Goal: Book appointment/travel/reservation

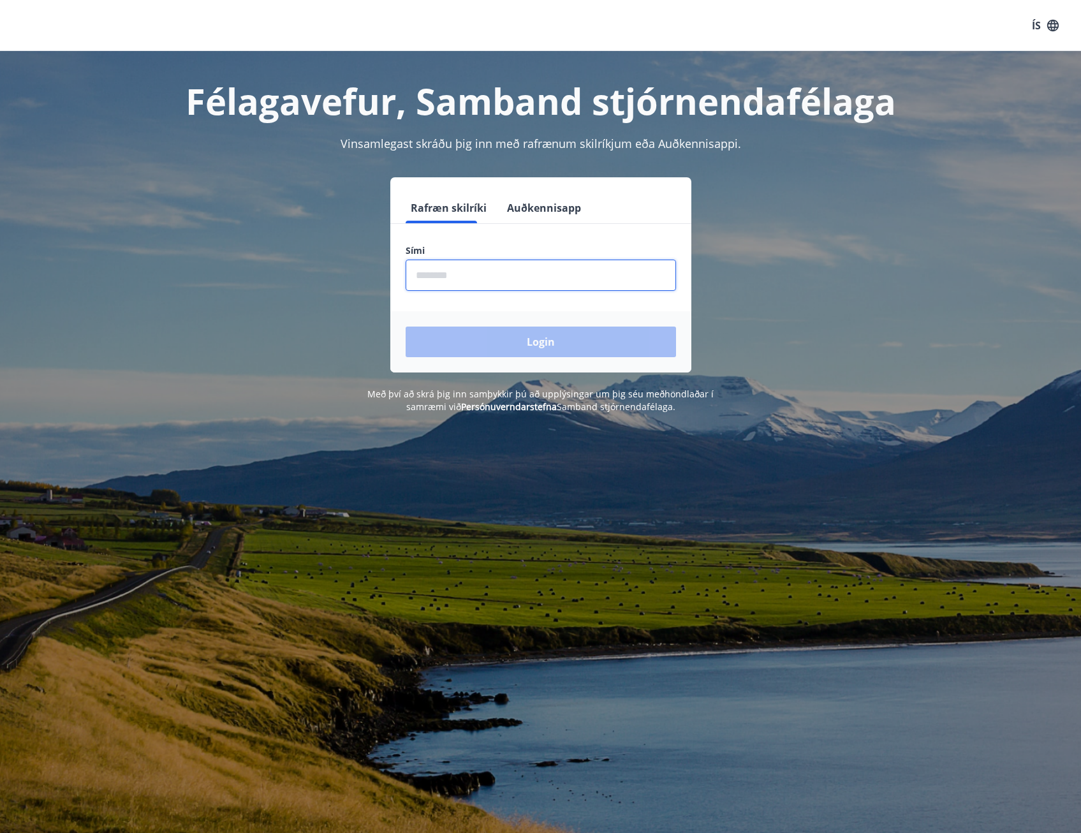
click at [470, 279] on input "phone" at bounding box center [541, 275] width 270 height 31
type input "********"
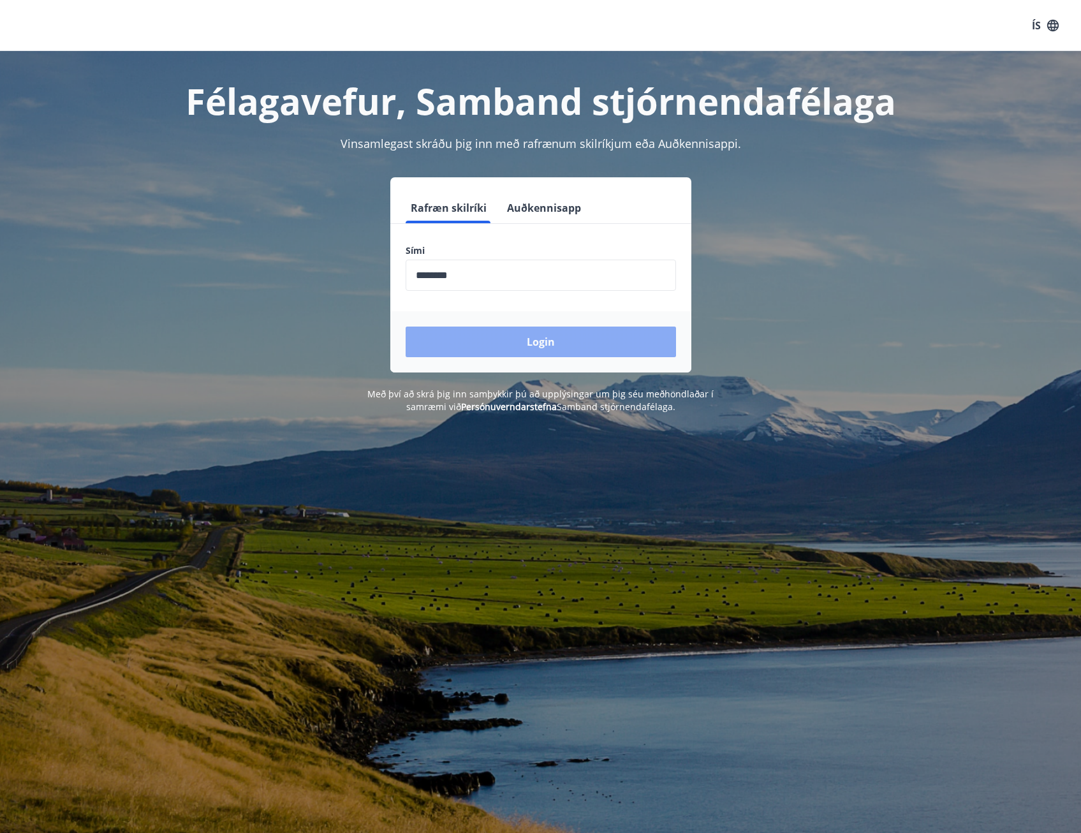
click at [566, 353] on button "Login" at bounding box center [541, 342] width 270 height 31
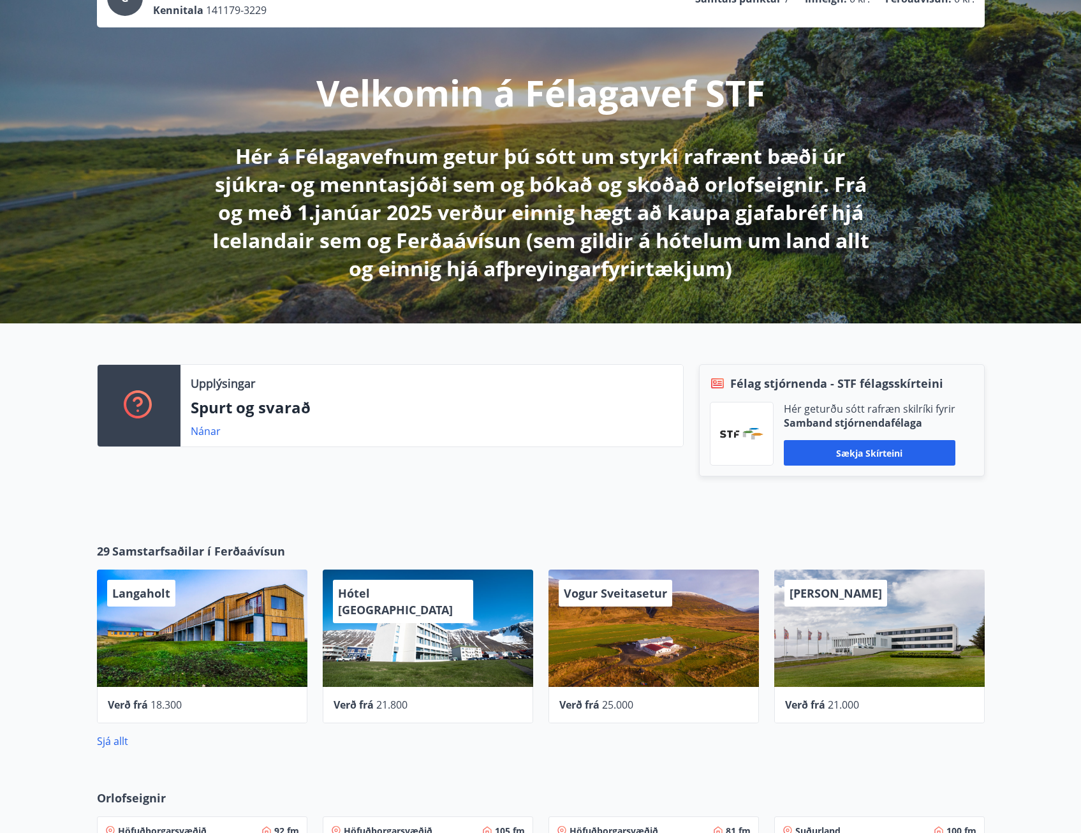
scroll to position [426, 0]
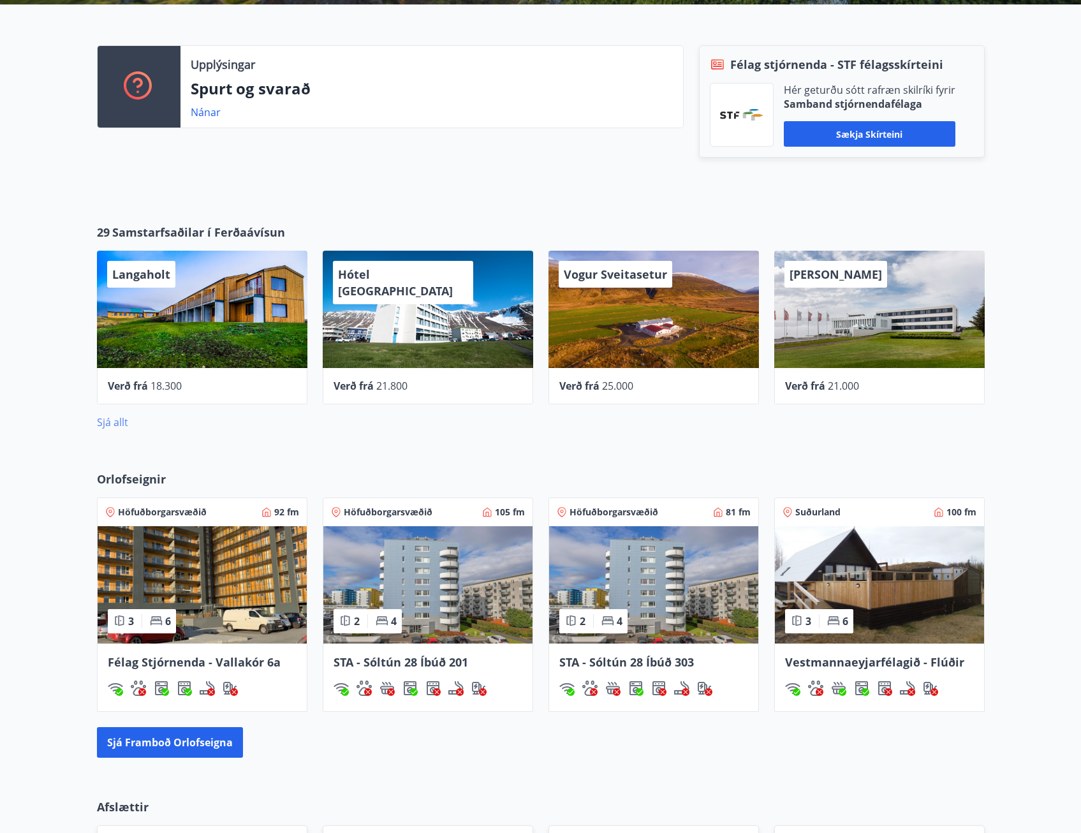
click at [99, 422] on link "Sjá allt" at bounding box center [112, 422] width 31 height 14
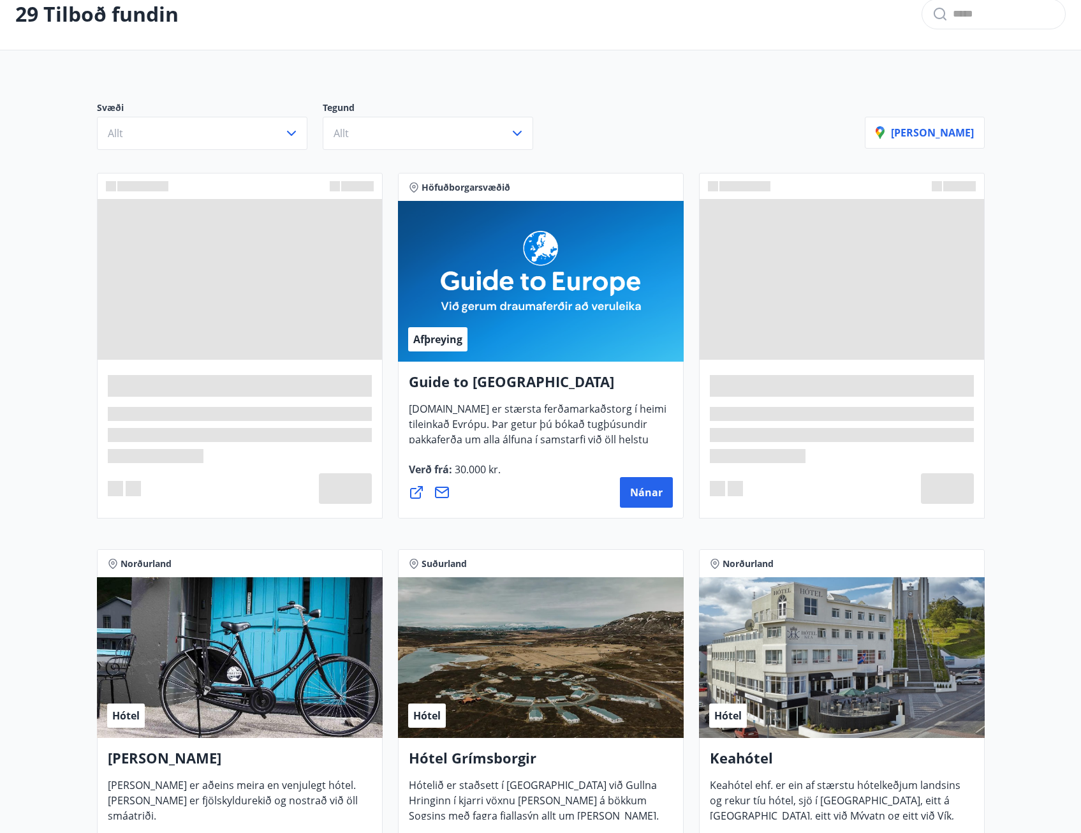
scroll to position [255, 0]
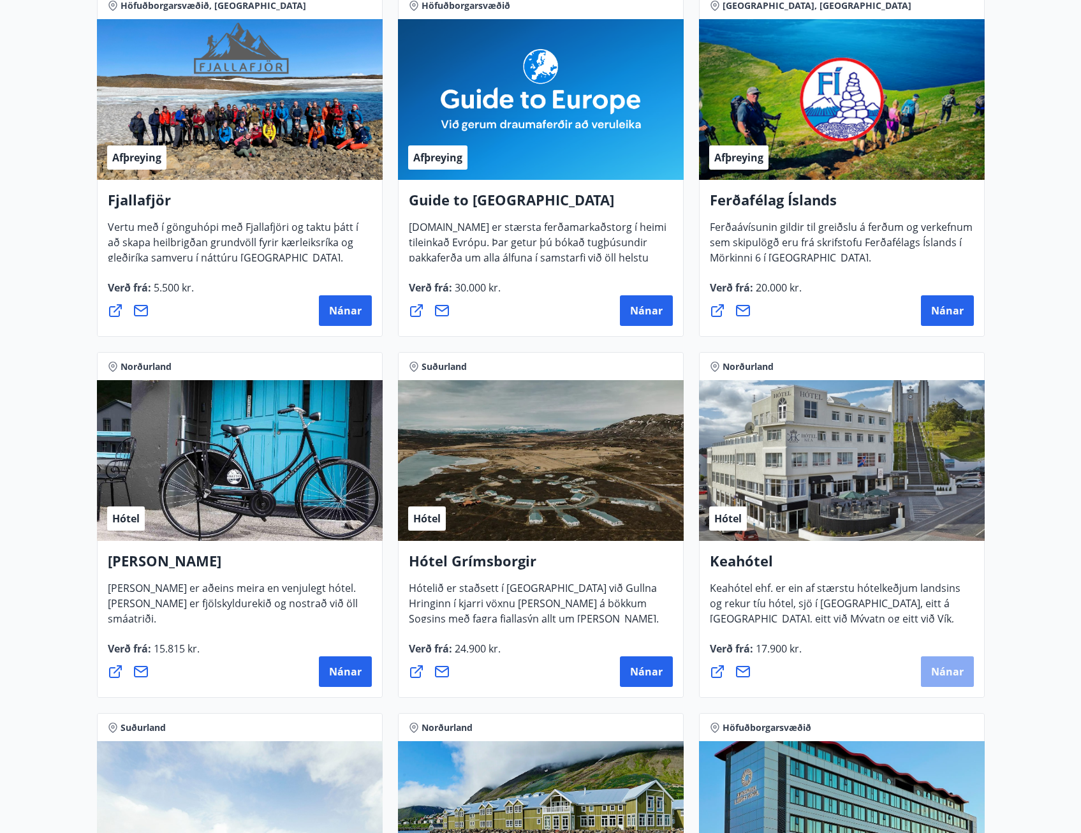
click at [948, 670] on span "Nánar" at bounding box center [947, 672] width 33 height 14
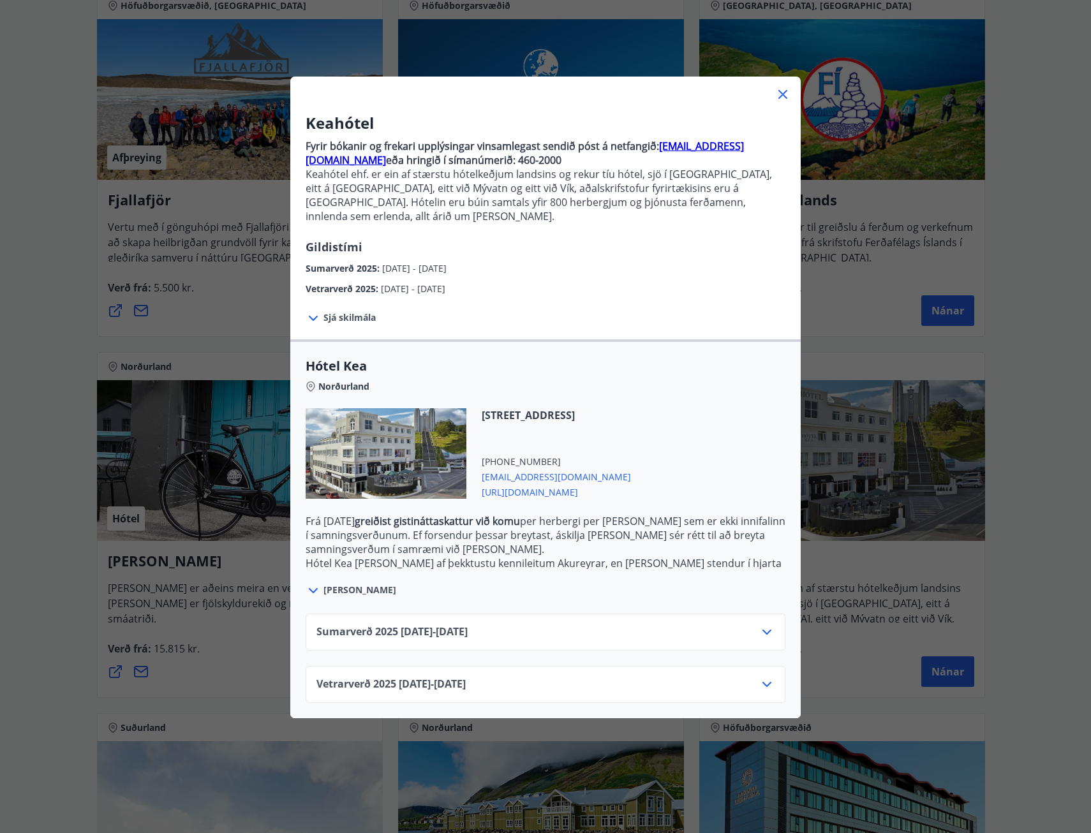
click at [759, 624] on icon at bounding box center [766, 631] width 15 height 15
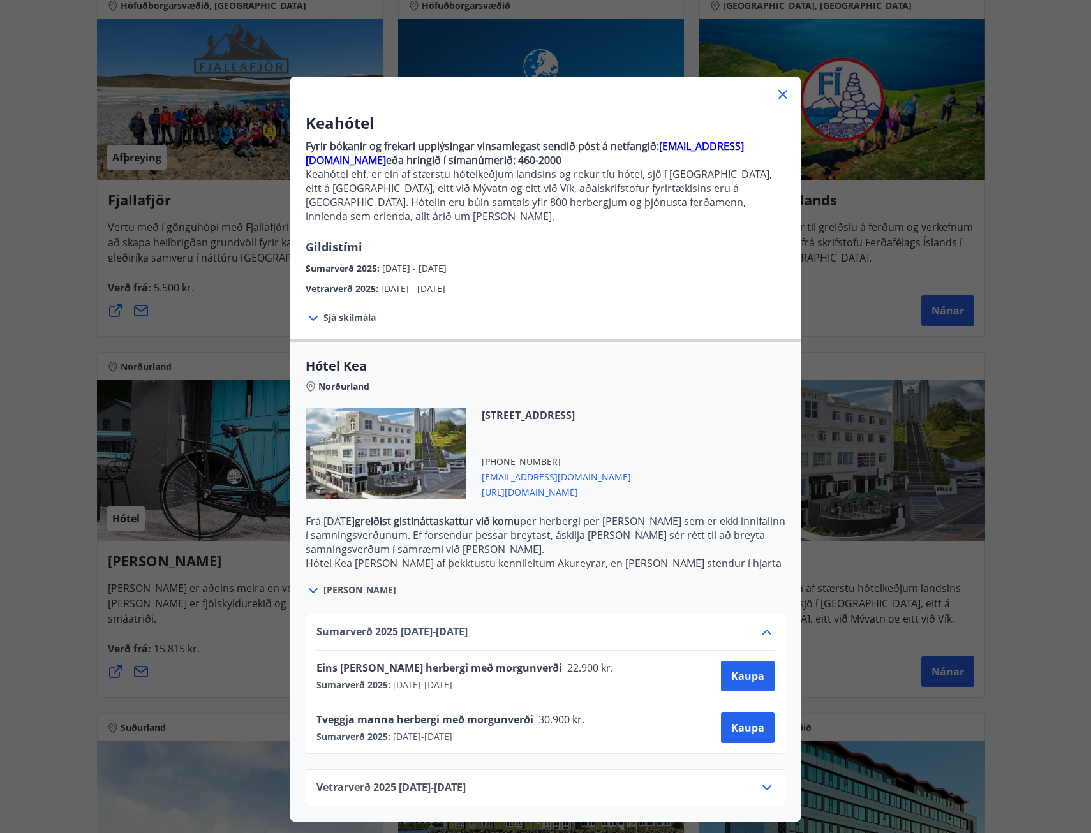
click at [1049, 220] on div "Keahótel Fyrir bókanir og frekari upplýsingar vinsamlegast sendið póst á netfan…" at bounding box center [545, 416] width 1091 height 833
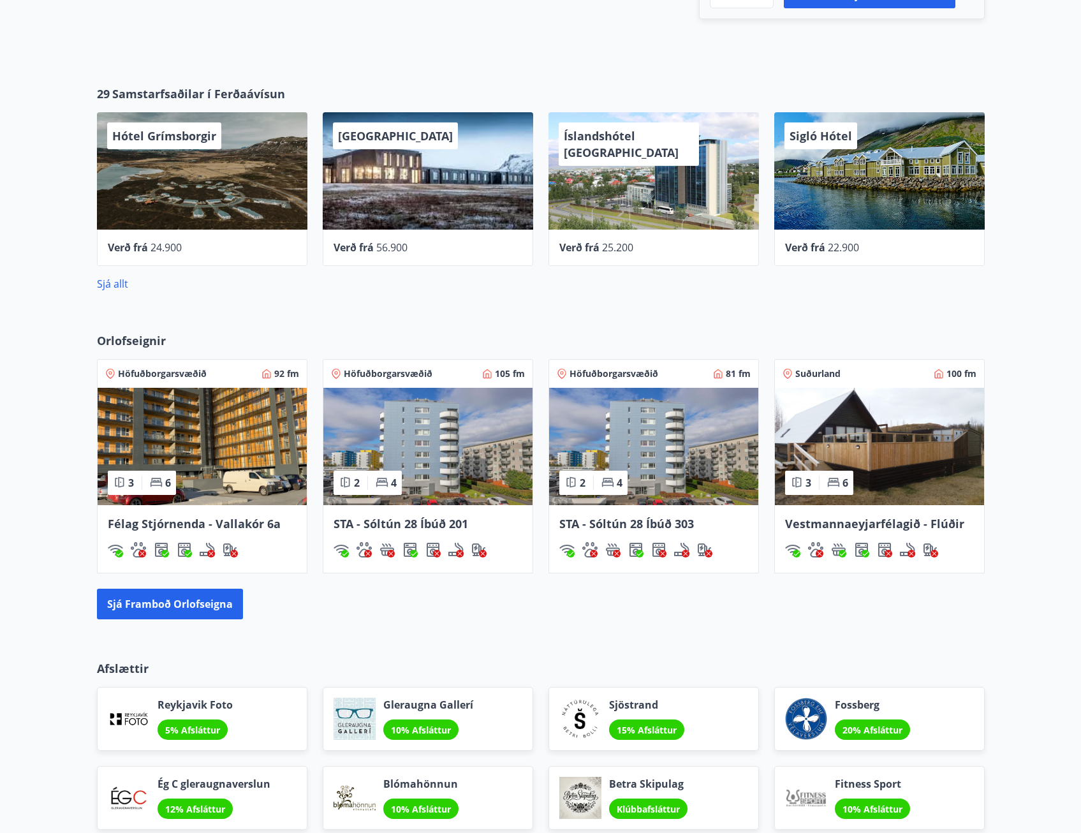
scroll to position [554, 0]
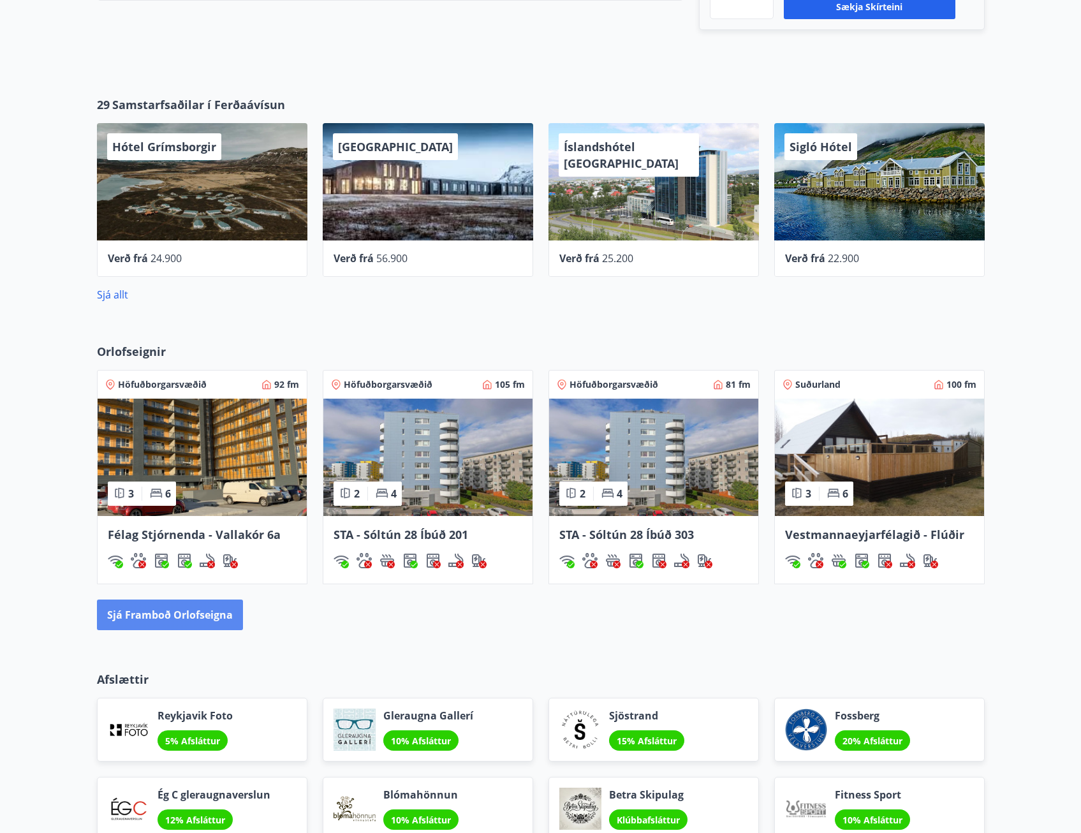
click at [157, 618] on button "Sjá framboð orlofseigna" at bounding box center [170, 615] width 146 height 31
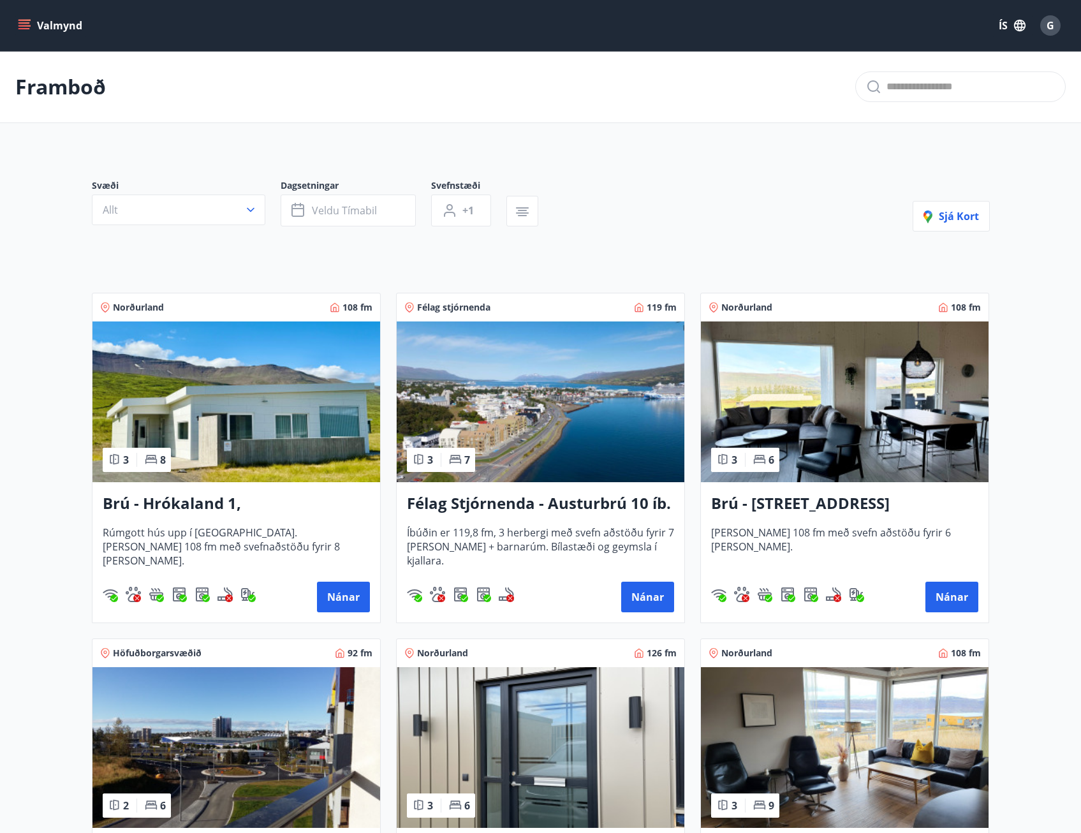
click at [526, 447] on img at bounding box center [541, 401] width 288 height 161
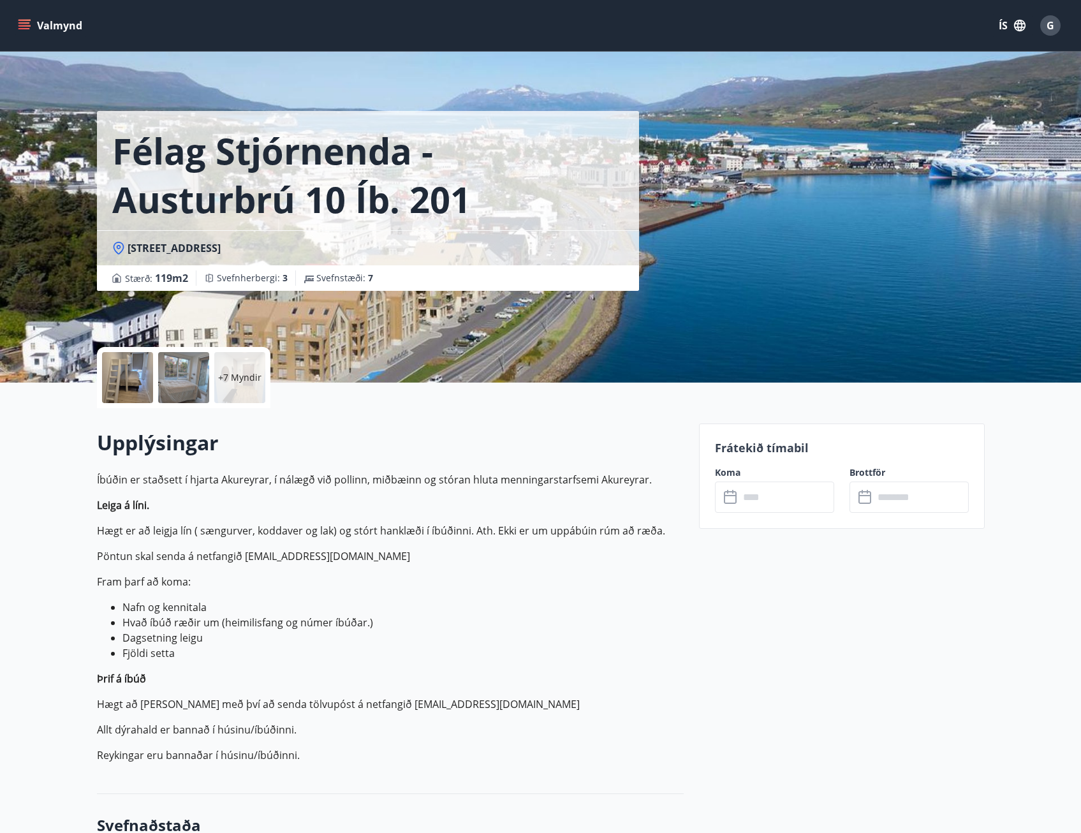
click at [458, 363] on div "+7 Myndir" at bounding box center [390, 377] width 587 height 61
click at [449, 329] on div "Félag Stjórnenda - Austurbrú 10 íb. [GEOGRAPHIC_DATA] : 119 m2 [GEOGRAPHIC_DATA…" at bounding box center [393, 191] width 592 height 383
click at [503, 320] on div "Félag Stjórnenda - Austurbrú 10 íb. [GEOGRAPHIC_DATA] : 119 m2 [GEOGRAPHIC_DATA…" at bounding box center [393, 191] width 592 height 383
click at [359, 344] on div "Félag Stjórnenda - Austurbrú 10 íb. [GEOGRAPHIC_DATA] : 119 m2 [GEOGRAPHIC_DATA…" at bounding box center [393, 191] width 592 height 383
click at [152, 388] on div at bounding box center [127, 377] width 51 height 51
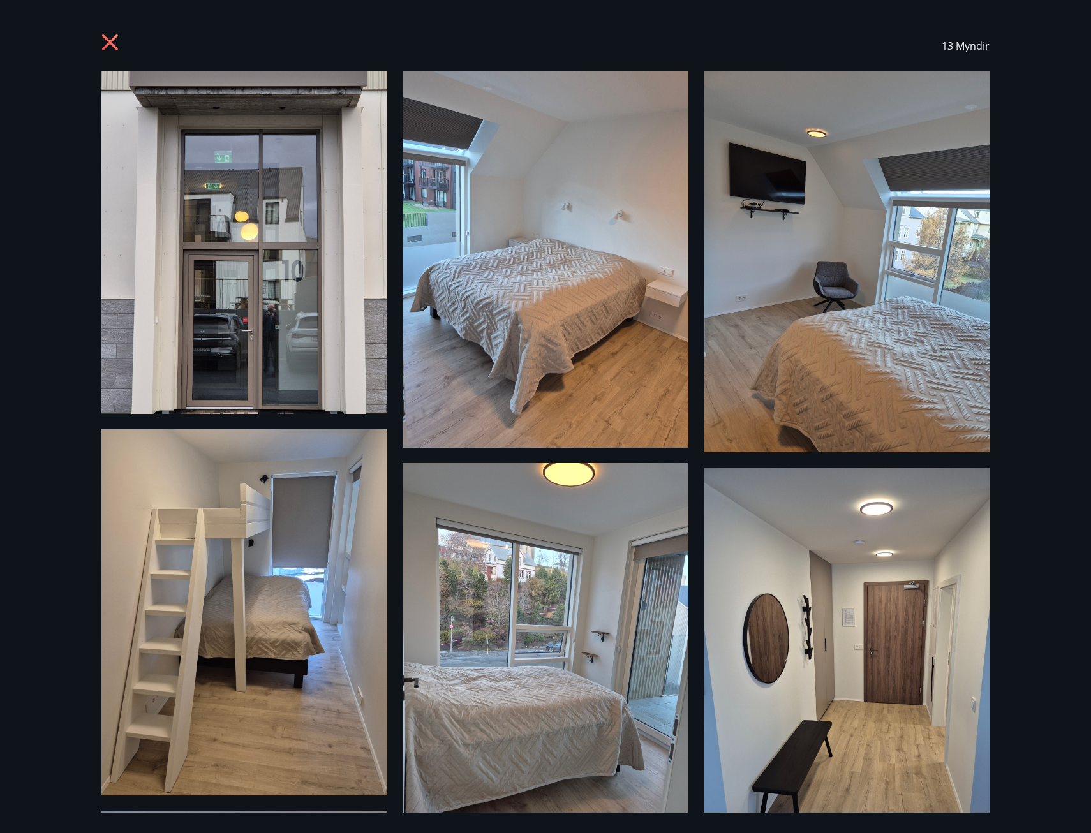
click at [99, 38] on div "13 Myndir" at bounding box center [545, 45] width 918 height 51
click at [103, 38] on icon at bounding box center [111, 44] width 20 height 20
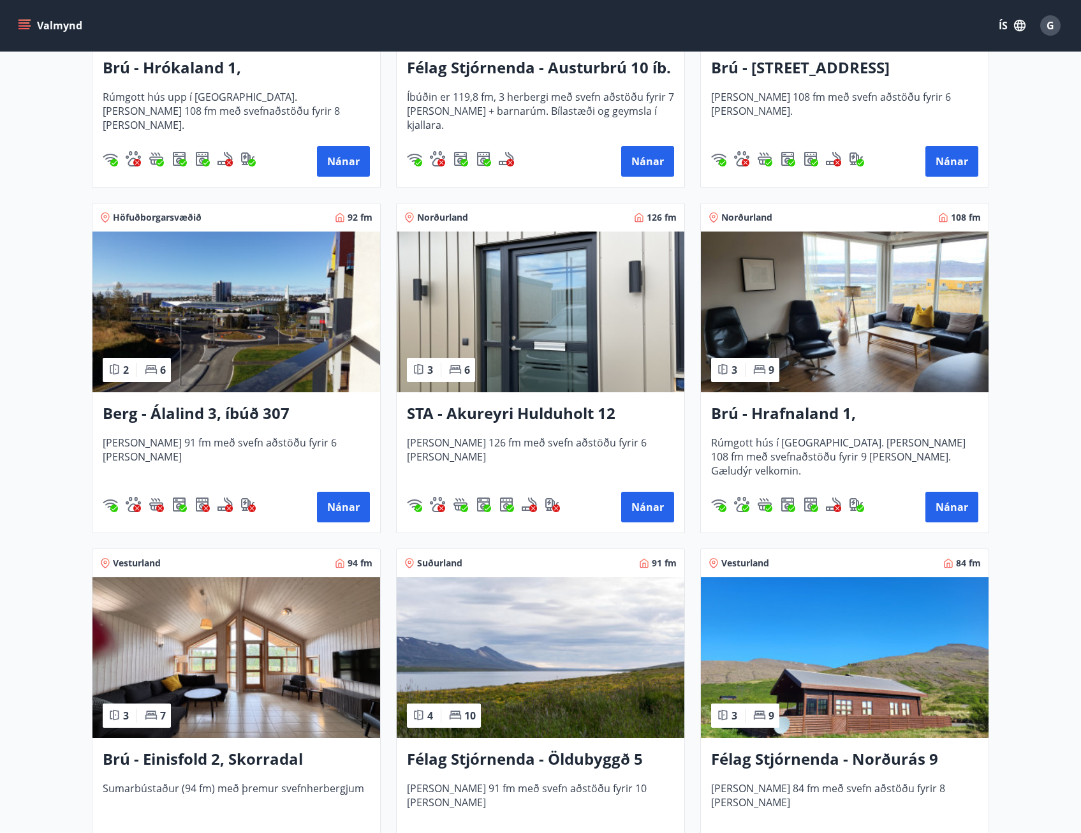
scroll to position [391, 0]
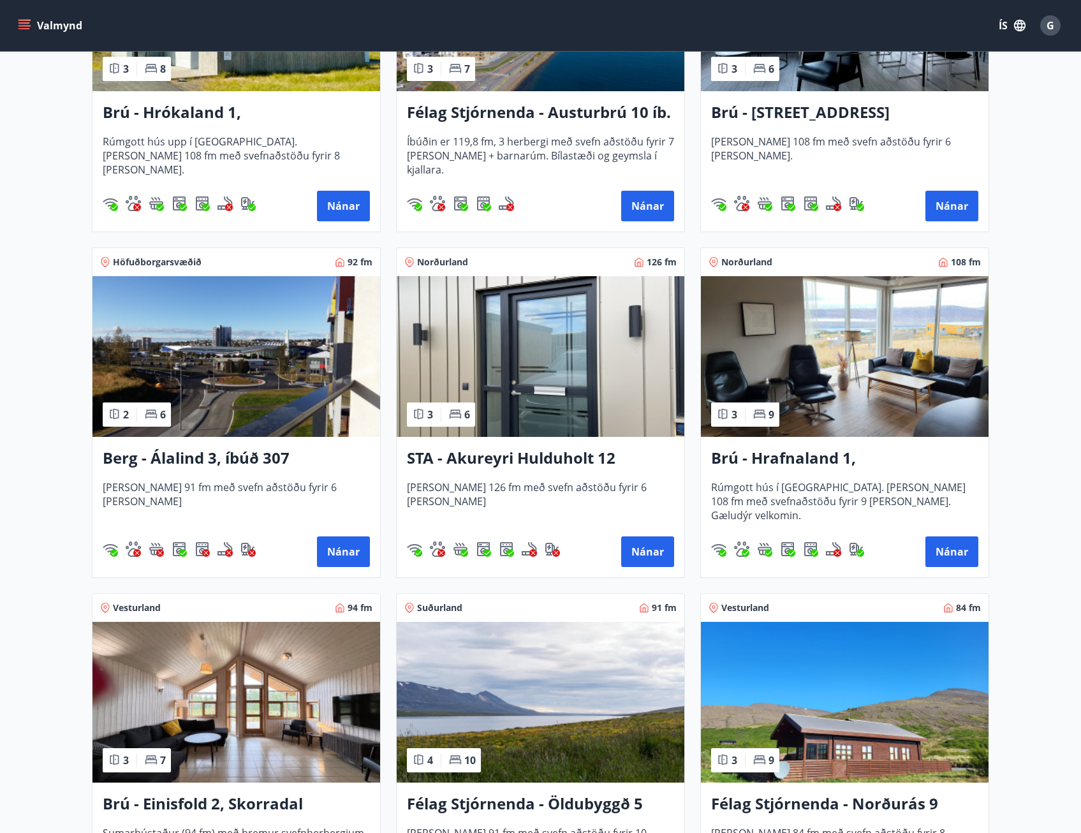
click at [807, 465] on h3 "Brú - Hrafnaland 1, [GEOGRAPHIC_DATA] (gæludýr velkomin)" at bounding box center [844, 458] width 267 height 23
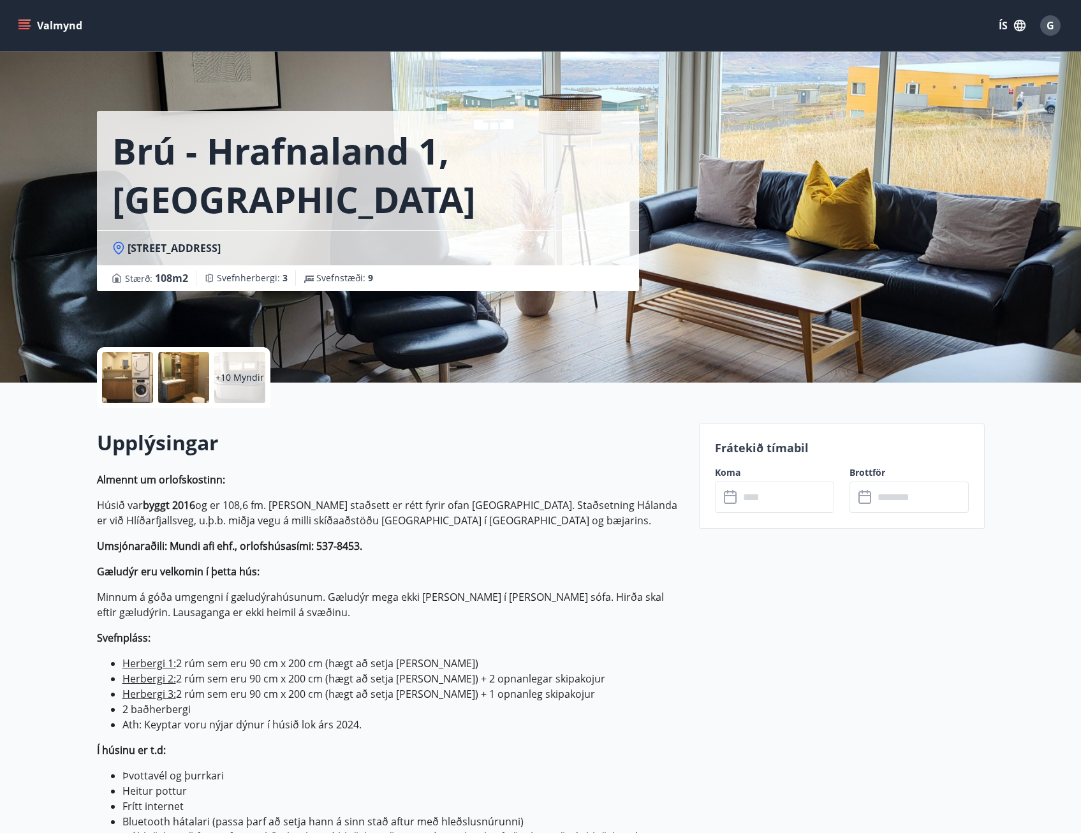
click at [697, 207] on div "Brú - Hrafnaland 1, [GEOGRAPHIC_DATA] (gæludýr velkomin) [GEOGRAPHIC_DATA] : 10…" at bounding box center [541, 191] width 888 height 383
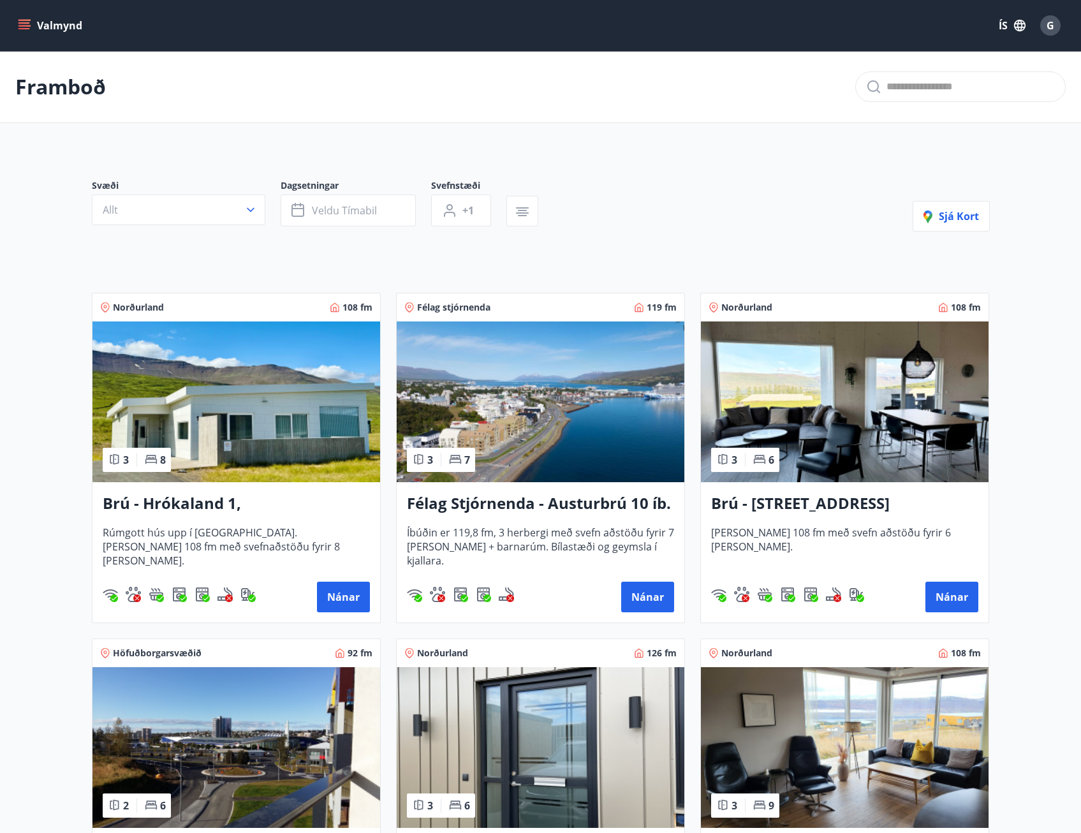
click at [74, 26] on button "Valmynd" at bounding box center [51, 25] width 72 height 23
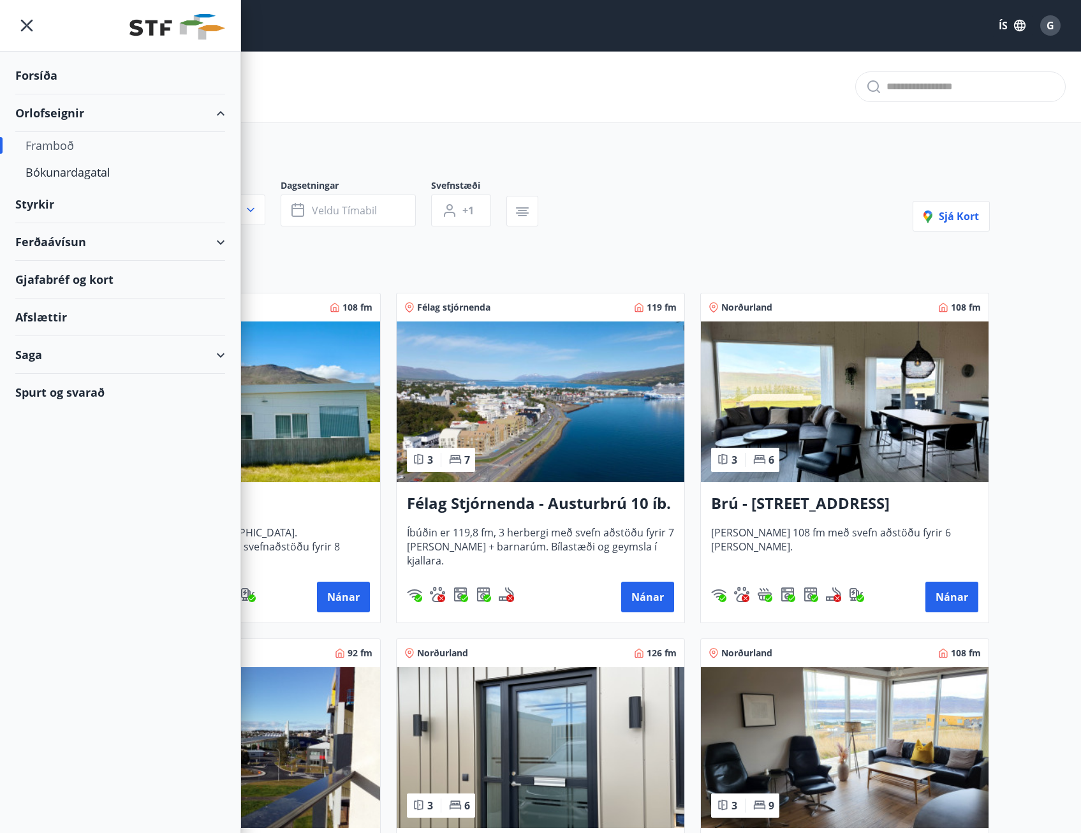
click at [69, 236] on div "Ferðaávísun" at bounding box center [120, 242] width 210 height 38
